Goal: Transaction & Acquisition: Subscribe to service/newsletter

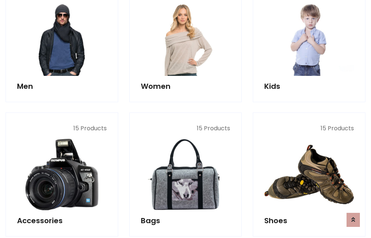
scroll to position [537, 0]
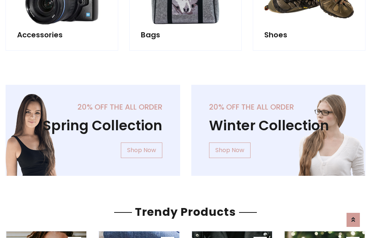
click at [186, 127] on div "20% off the all order Winter Collection Shop Now" at bounding box center [279, 136] width 186 height 103
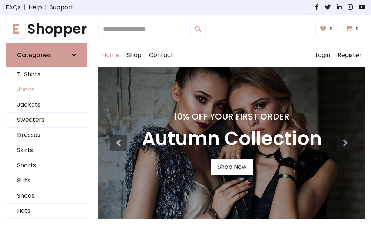
click at [46, 90] on link "Jeans" at bounding box center [46, 89] width 81 height 15
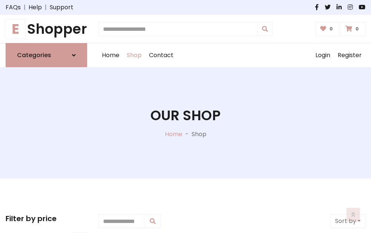
scroll to position [234, 0]
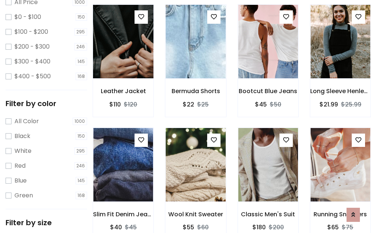
click at [123, 58] on img at bounding box center [122, 42] width 71 height 178
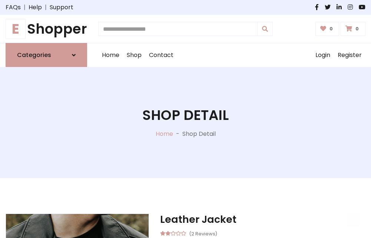
scroll to position [80, 0]
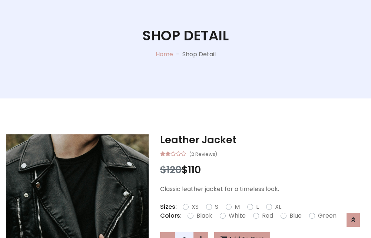
click at [266, 216] on label "Red" at bounding box center [267, 215] width 11 height 9
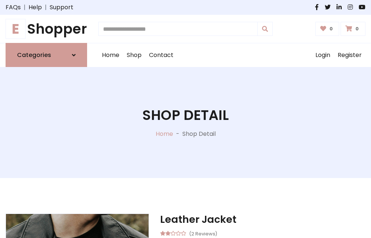
scroll to position [80, 0]
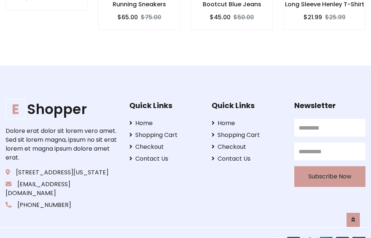
scroll to position [721, 0]
type input "******"
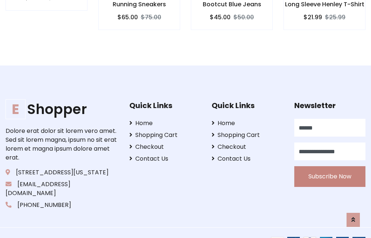
type input "**********"
click at [329, 168] on button "Subscribe Now" at bounding box center [329, 176] width 71 height 21
